Goal: Task Accomplishment & Management: Manage account settings

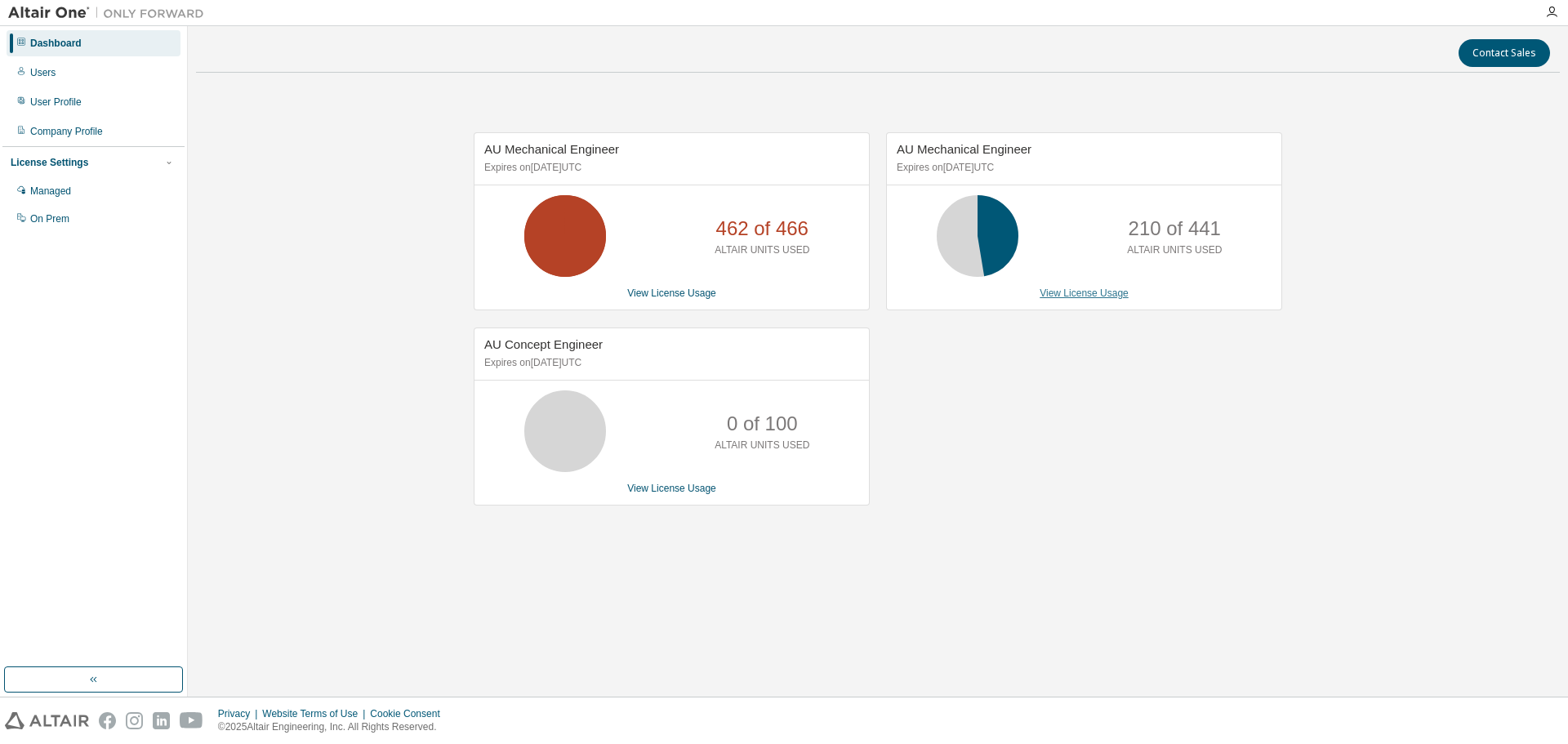
click at [1080, 298] on link "View License Usage" at bounding box center [1084, 292] width 89 height 11
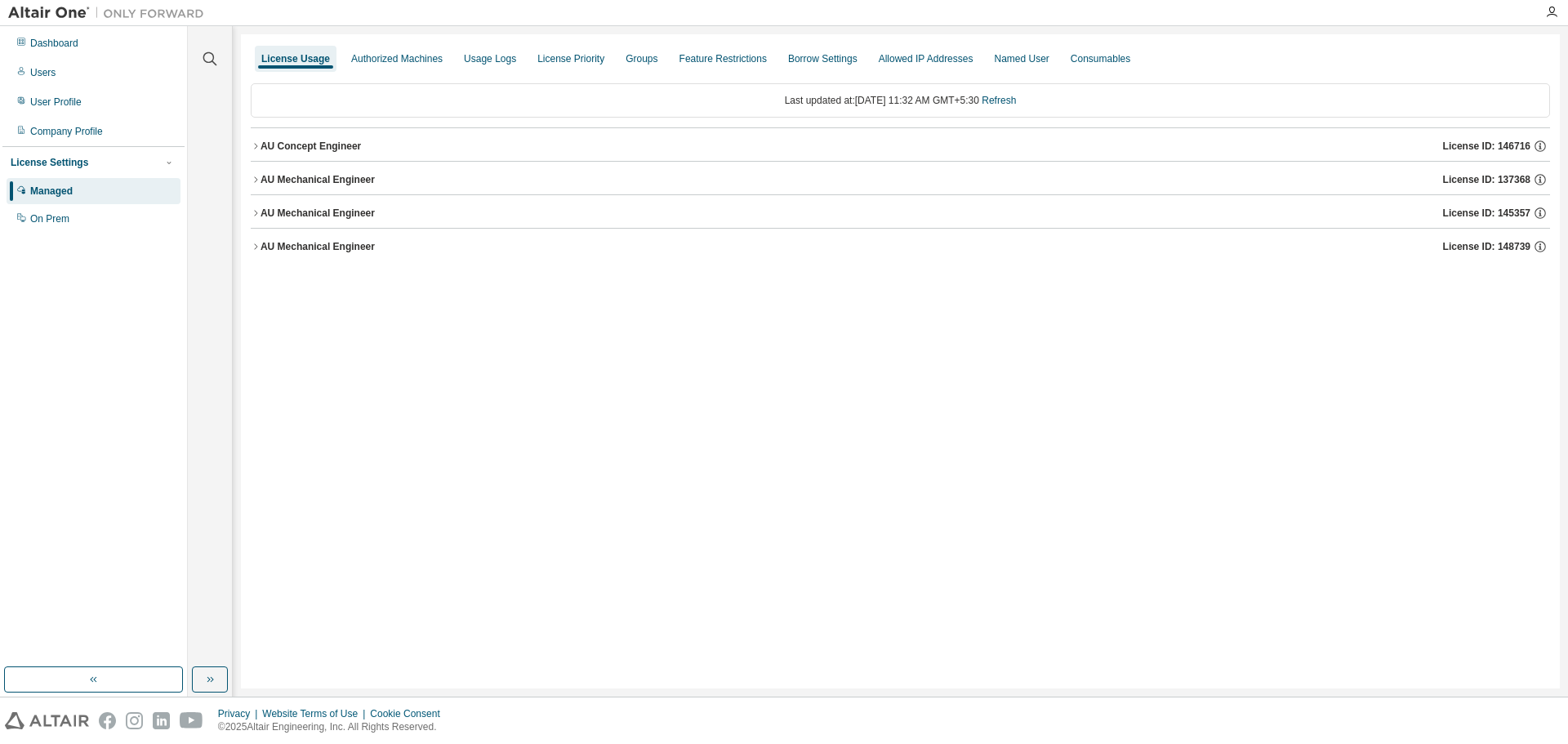
click at [256, 248] on icon "button" at bounding box center [255, 246] width 9 height 9
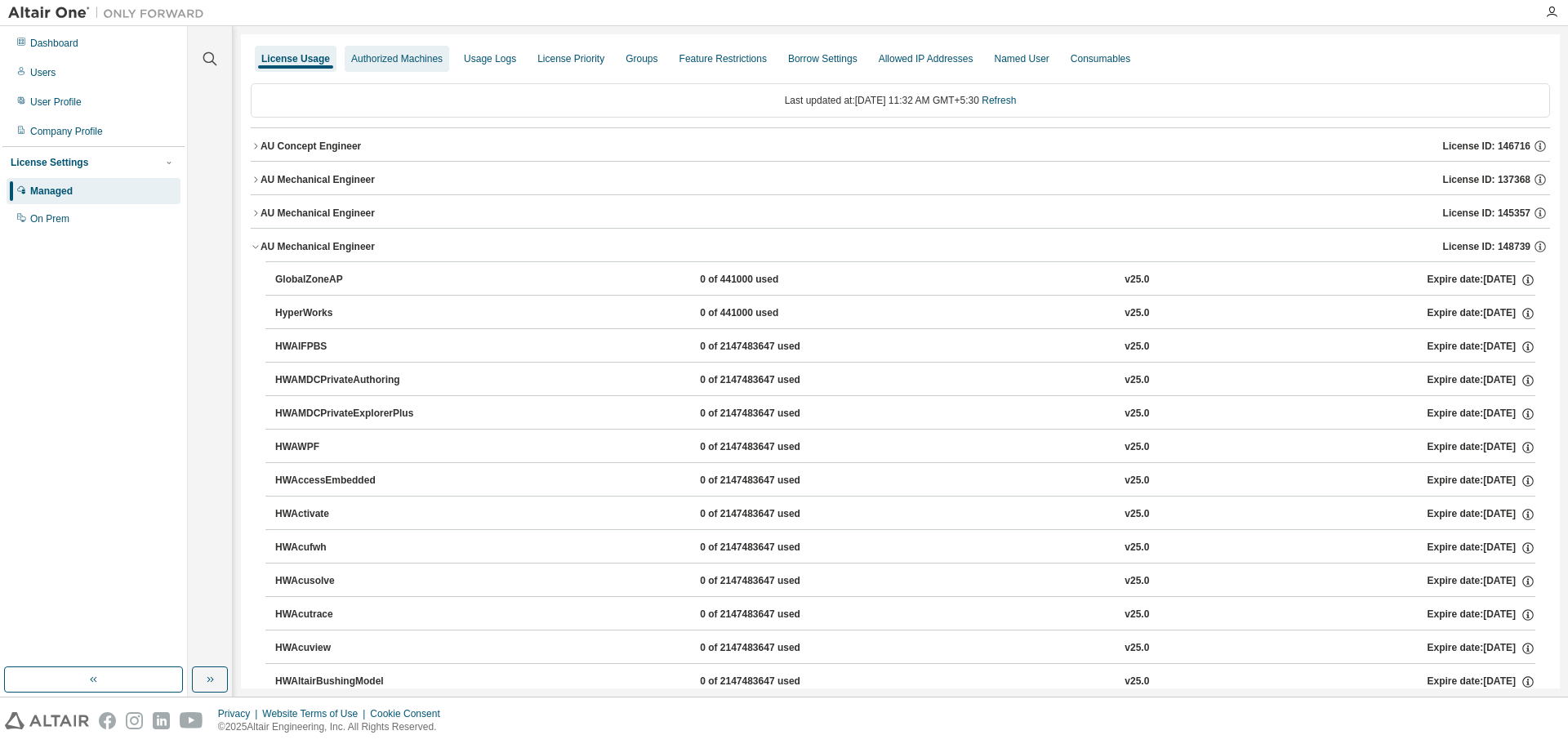
click at [397, 63] on div "Authorized Machines" at bounding box center [397, 58] width 91 height 13
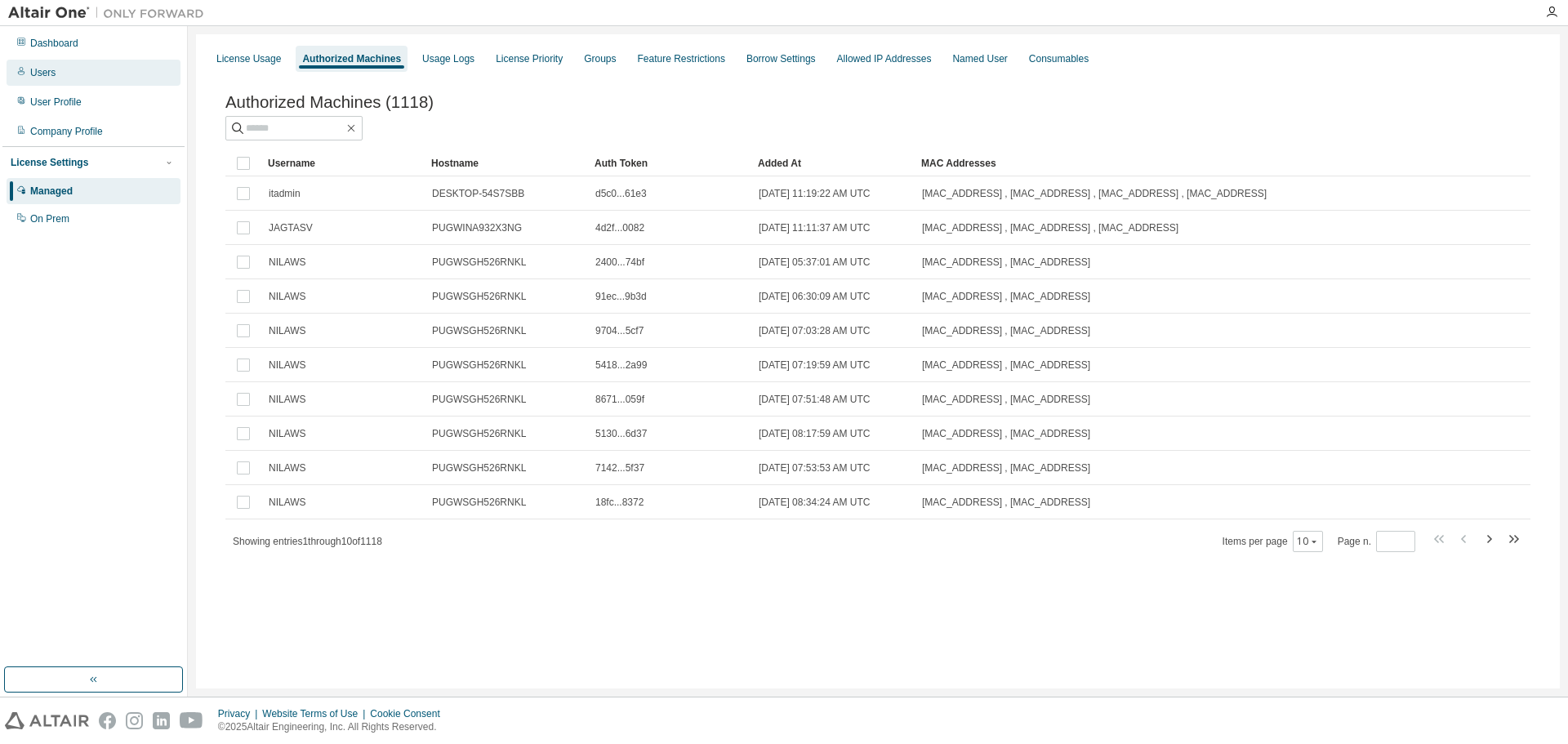
click at [32, 80] on div "Users" at bounding box center [94, 73] width 174 height 27
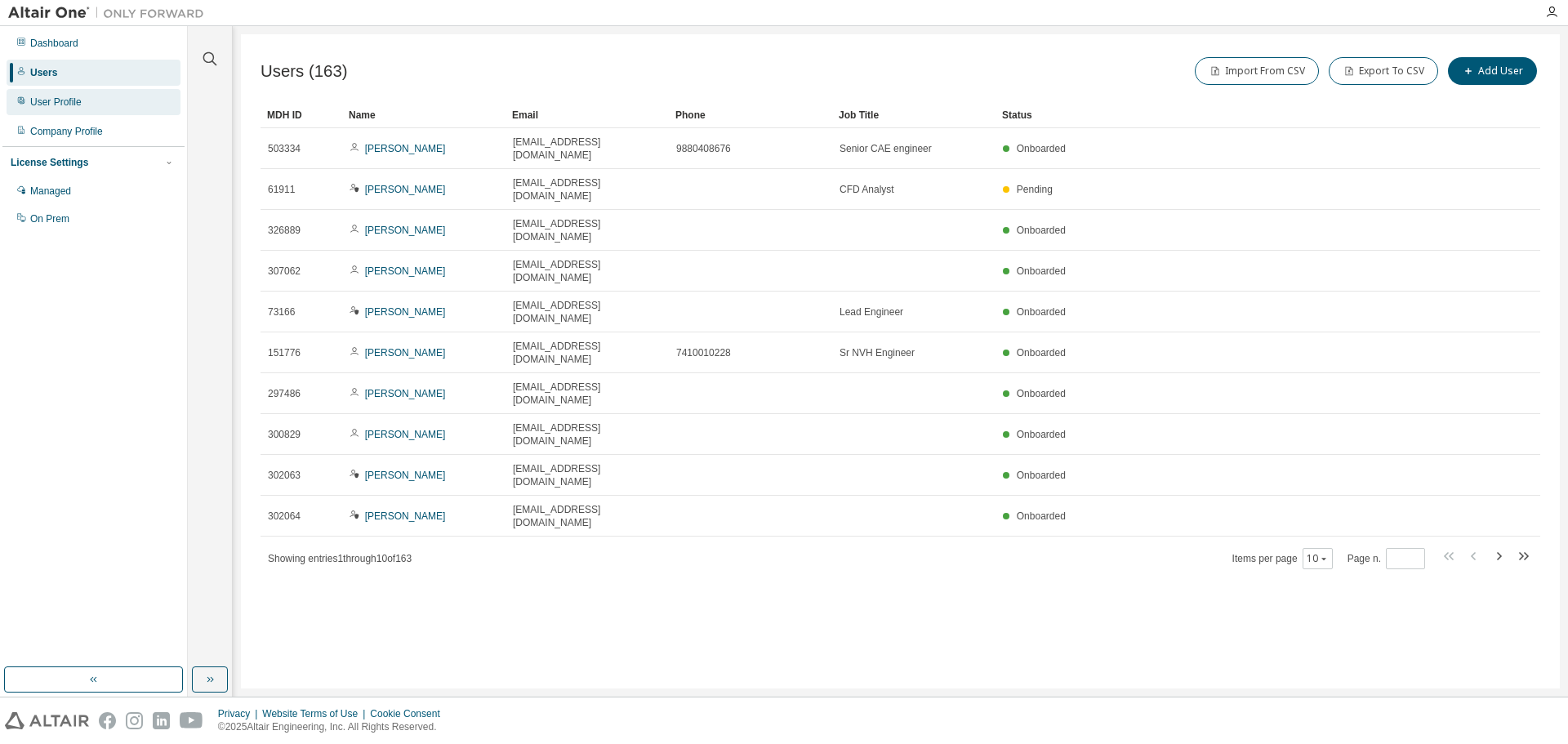
click at [59, 103] on div "User Profile" at bounding box center [56, 102] width 51 height 13
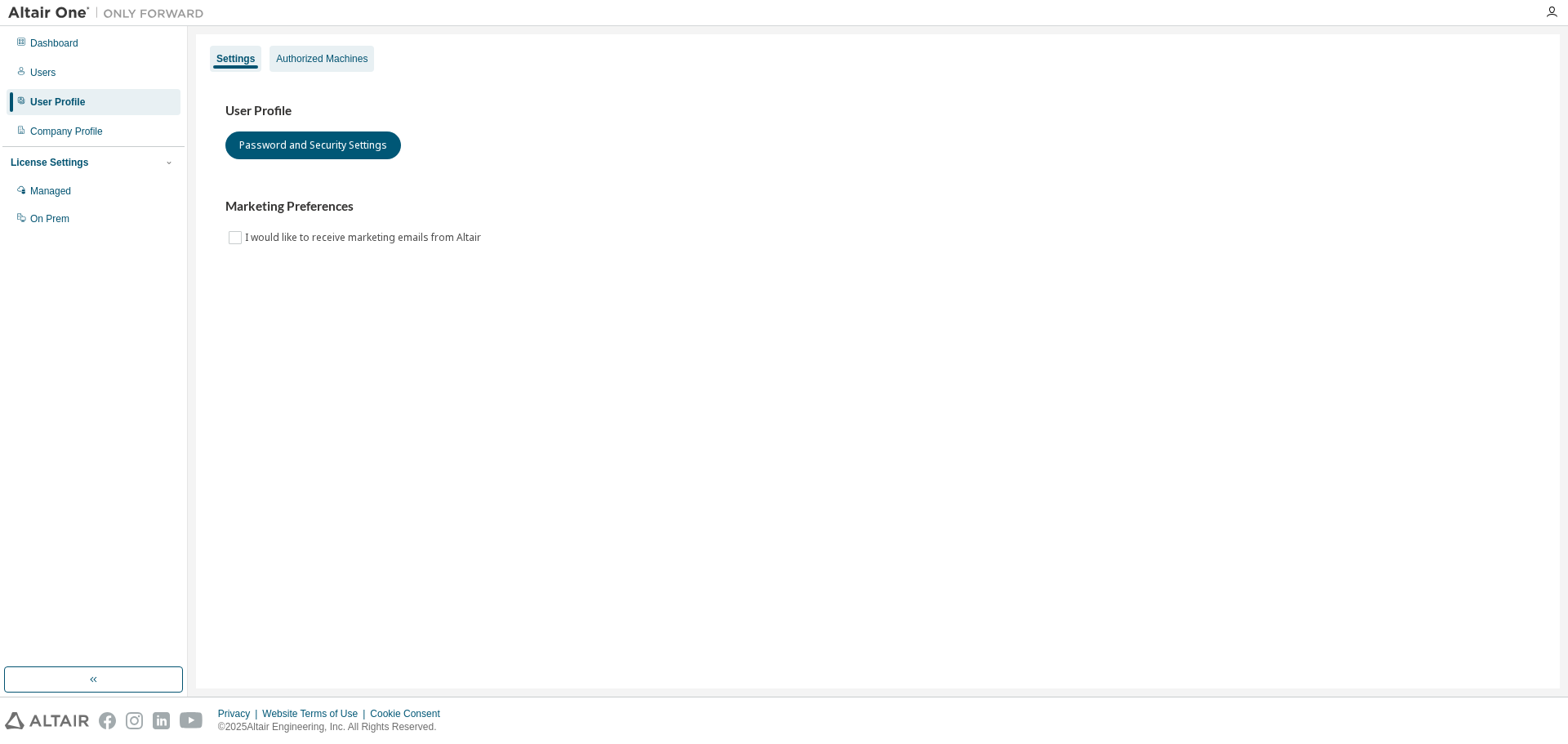
click at [333, 59] on div "Authorized Machines" at bounding box center [321, 58] width 91 height 13
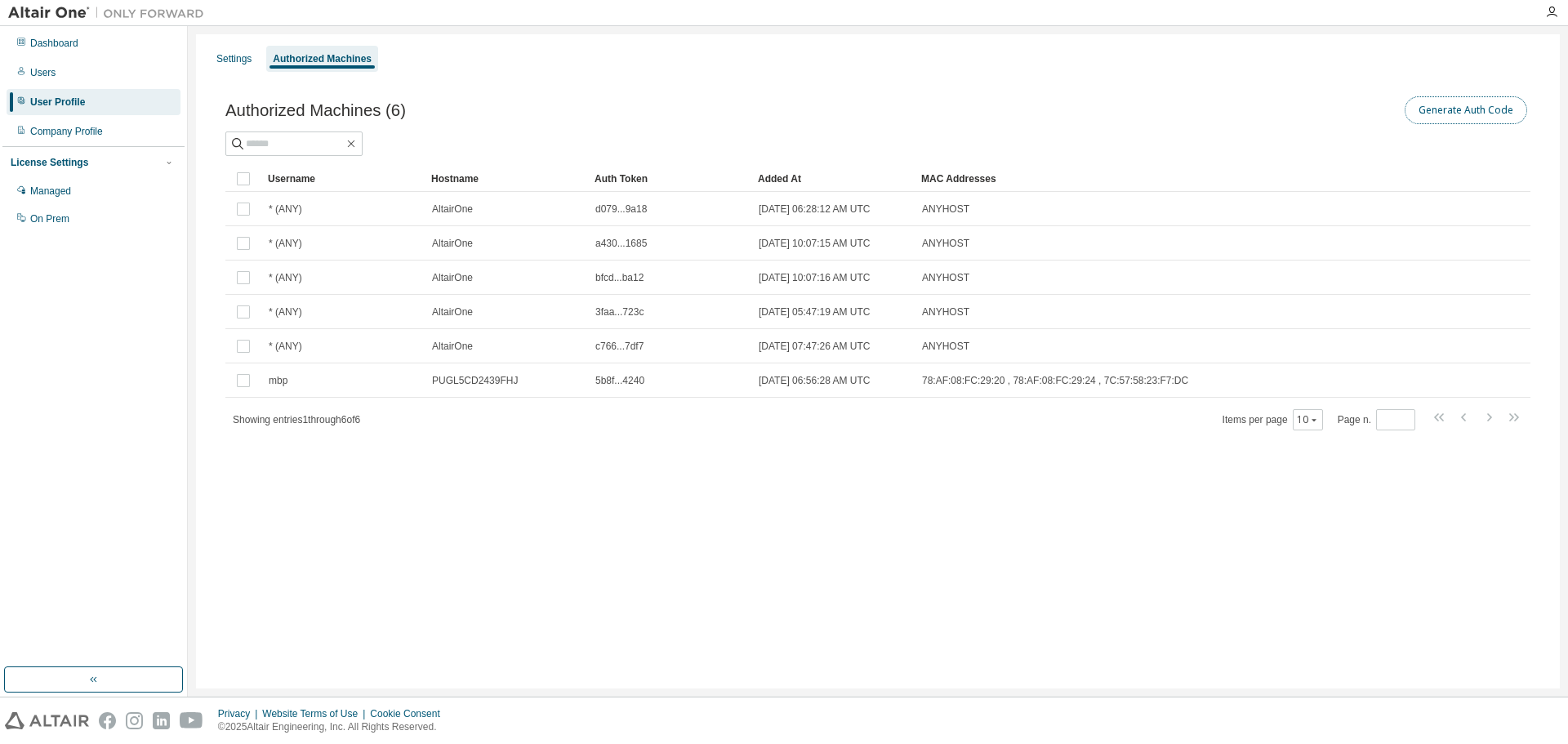
click at [1485, 109] on button "Generate Auth Code" at bounding box center [1465, 110] width 122 height 27
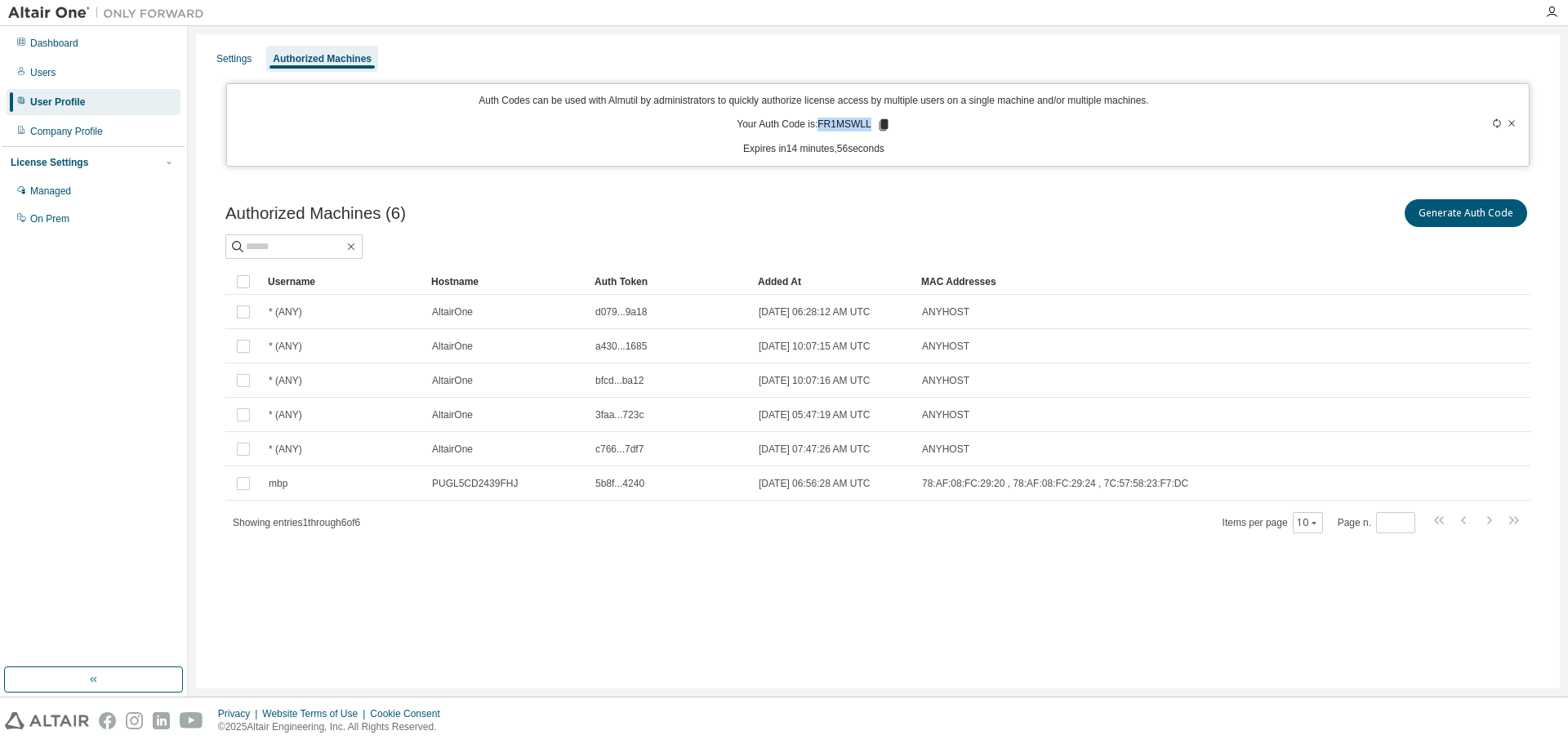
drag, startPoint x: 821, startPoint y: 126, endPoint x: 870, endPoint y: 127, distance: 49.0
click at [870, 127] on p "Your Auth Code is: FR1MSWLL" at bounding box center [814, 125] width 154 height 15
click at [902, 127] on div "Auth Codes can be used with Almutil by administrators to quickly authorize lice…" at bounding box center [814, 125] width 1155 height 62
click at [878, 125] on icon at bounding box center [883, 125] width 15 height 15
click at [1006, 225] on div "Generate Auth Code" at bounding box center [1204, 213] width 652 height 34
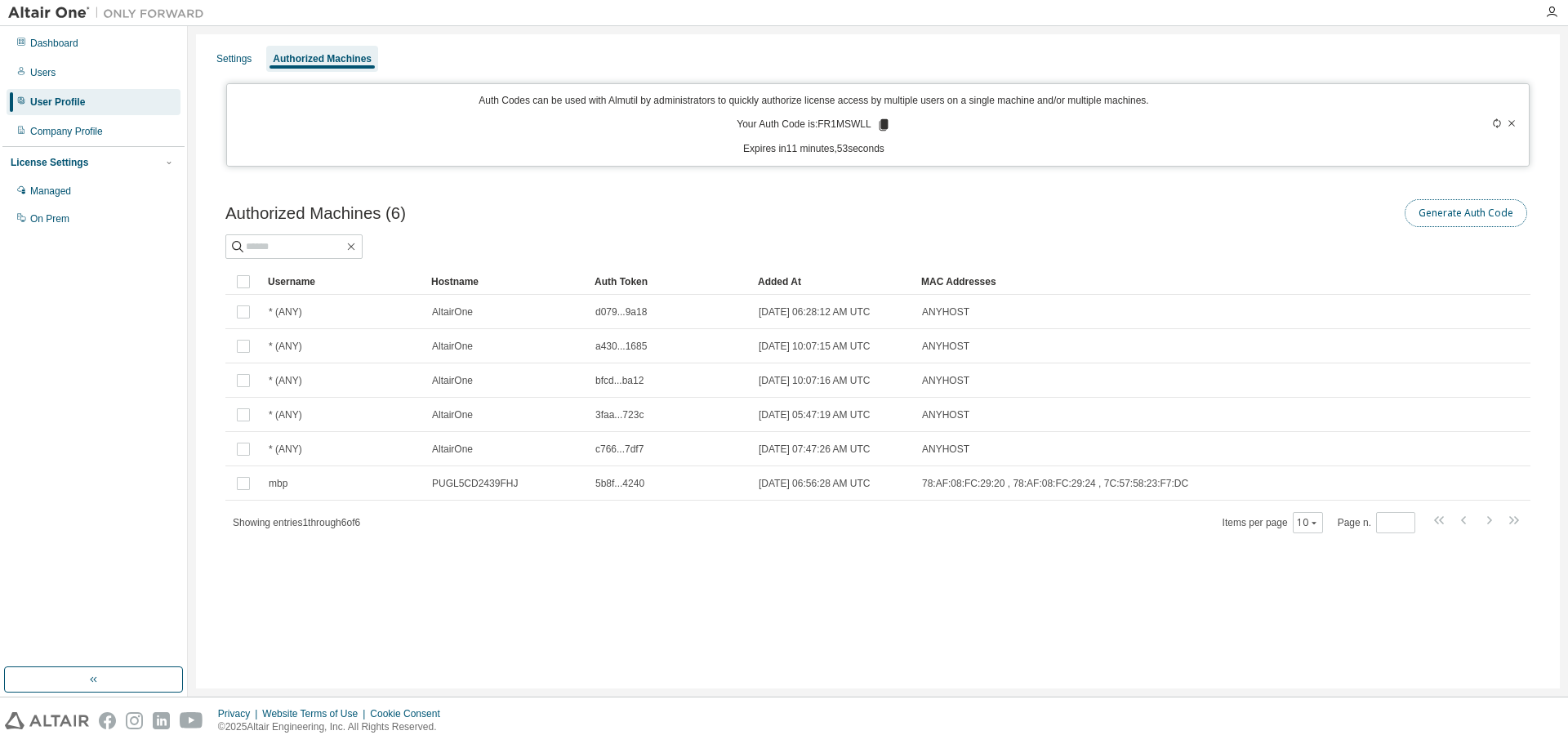
click at [1462, 215] on button "Generate Auth Code" at bounding box center [1465, 213] width 122 height 27
click at [884, 127] on icon at bounding box center [883, 124] width 9 height 11
